Goal: Find specific page/section: Find specific page/section

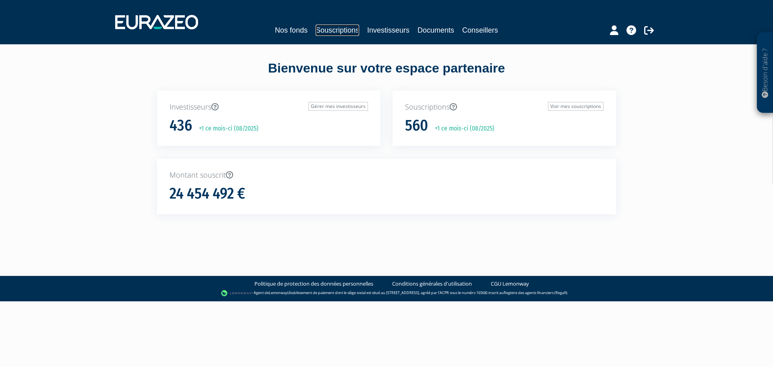
click at [346, 32] on link "Souscriptions" at bounding box center [337, 30] width 43 height 11
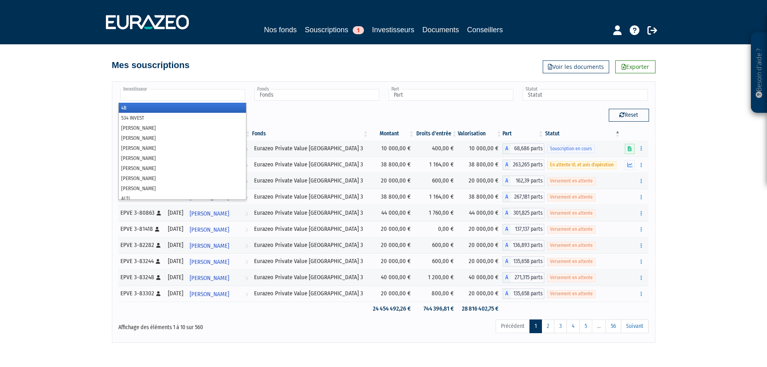
click at [169, 96] on input "text" at bounding box center [182, 95] width 125 height 12
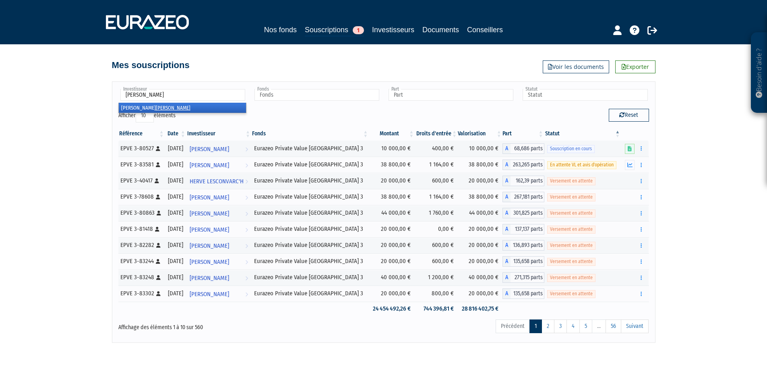
type input "mollard"
click at [165, 110] on li "PASCAL MOLLARD" at bounding box center [182, 108] width 127 height 10
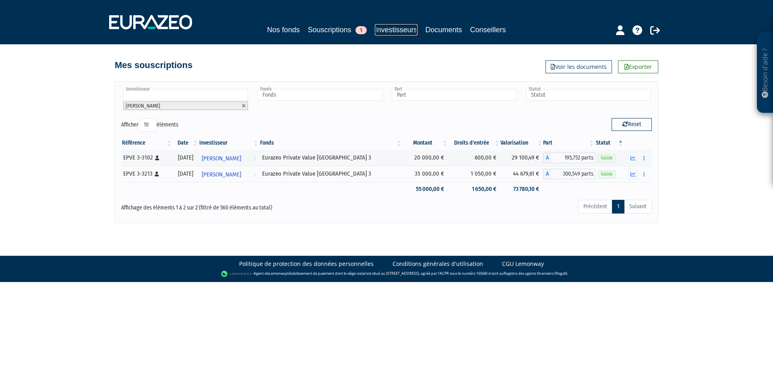
click at [396, 32] on link "Investisseurs" at bounding box center [396, 29] width 42 height 11
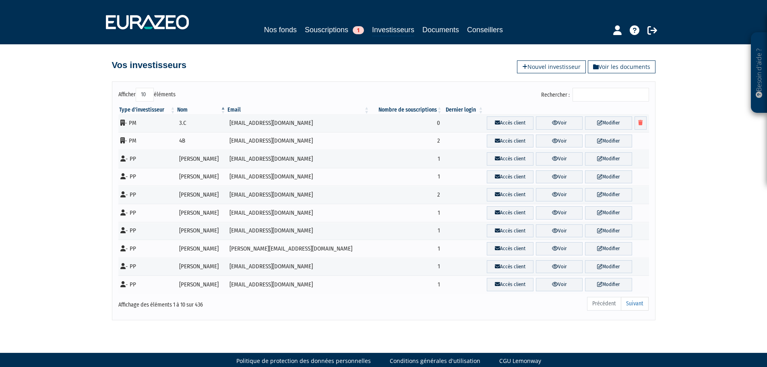
click at [600, 93] on input "Rechercher :" at bounding box center [610, 95] width 76 height 14
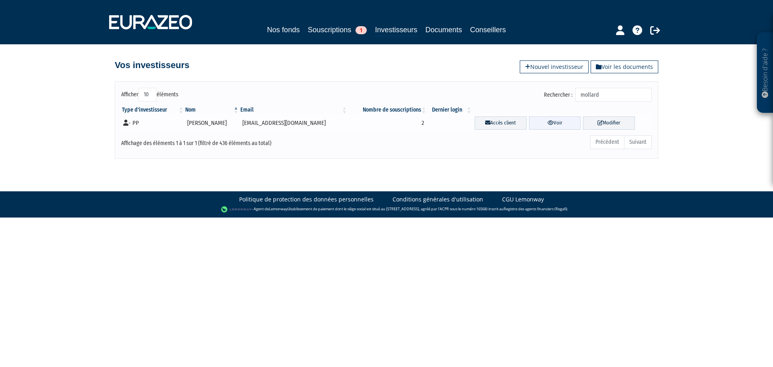
type input "mollard"
click at [555, 122] on link "Voir" at bounding box center [555, 122] width 52 height 13
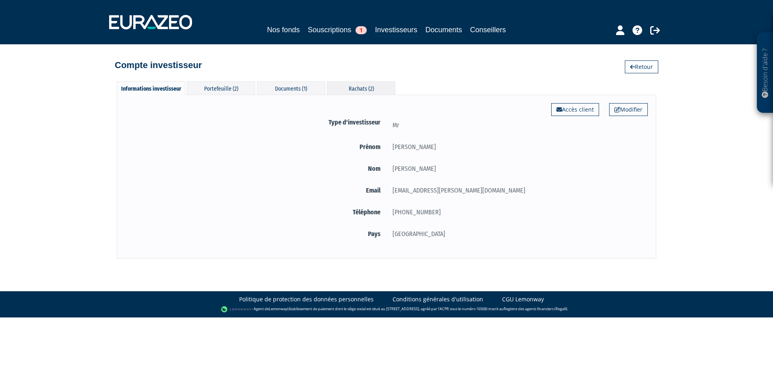
click at [349, 88] on div "Rachats (2)" at bounding box center [361, 87] width 68 height 13
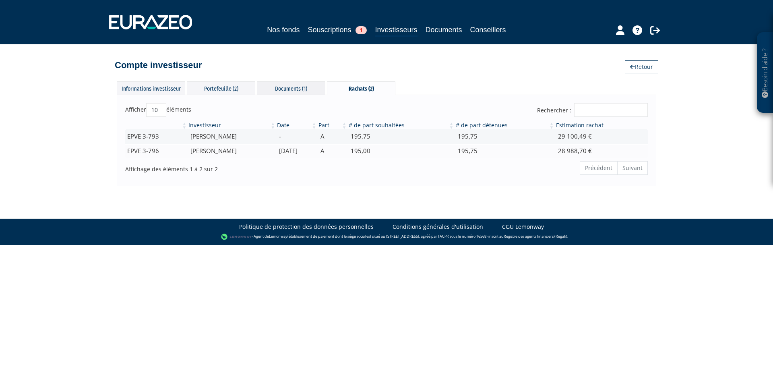
click at [291, 87] on div "Documents (1)" at bounding box center [291, 87] width 68 height 13
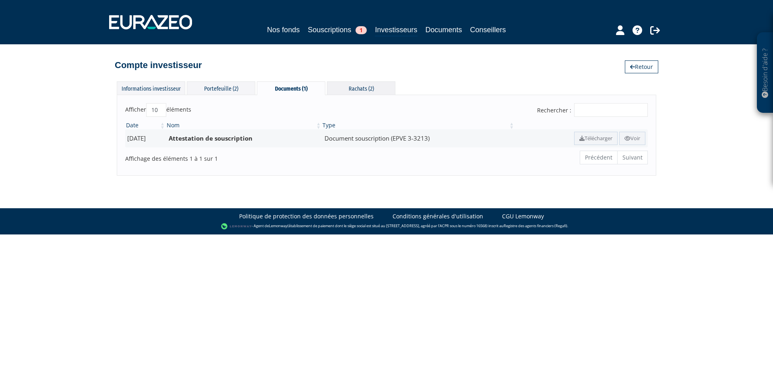
click at [340, 91] on div "Rachats (2)" at bounding box center [361, 87] width 68 height 13
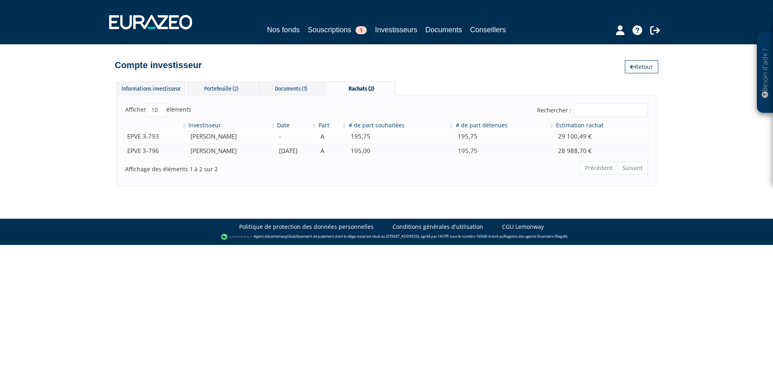
click at [250, 140] on td "[PERSON_NAME]" at bounding box center [232, 136] width 89 height 14
click at [246, 152] on td "[PERSON_NAME]" at bounding box center [232, 151] width 89 height 14
click at [633, 168] on ul "Précédent Suivant" at bounding box center [614, 168] width 68 height 14
click at [585, 131] on td "29 100,49 €" at bounding box center [601, 136] width 93 height 14
click at [564, 144] on tr "EPVE 3-796 [PERSON_NAME] [DATE] A 195,00 195,75 28 988,70 €" at bounding box center [386, 151] width 522 height 14
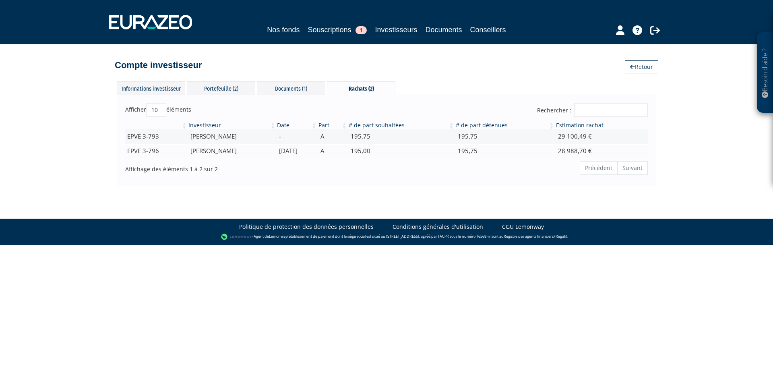
click at [363, 85] on div "Rachats (2)" at bounding box center [361, 88] width 68 height 14
